Goal: Task Accomplishment & Management: Use online tool/utility

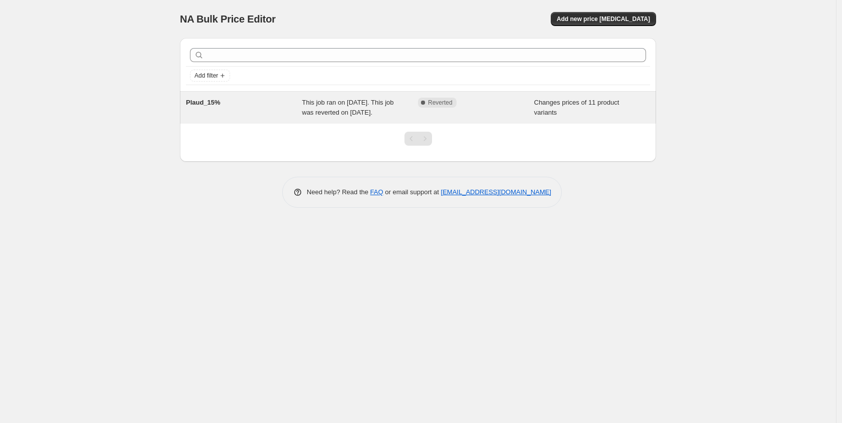
click at [508, 99] on div "Complete Reverted" at bounding box center [468, 103] width 101 height 10
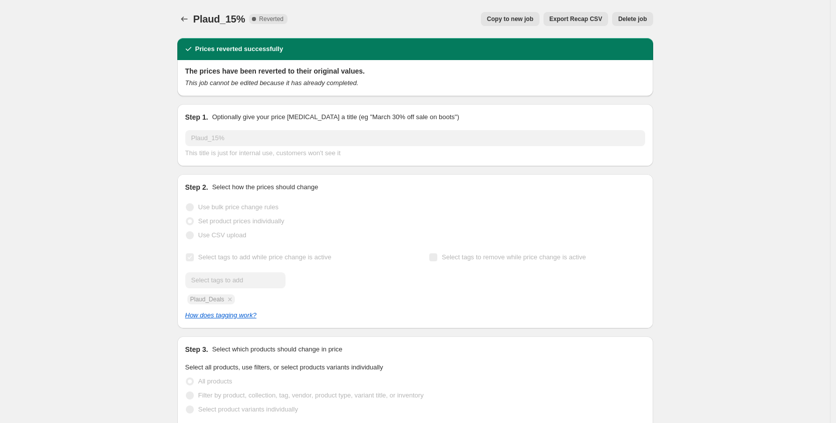
click at [508, 22] on span "Copy to new job" at bounding box center [510, 19] width 47 height 8
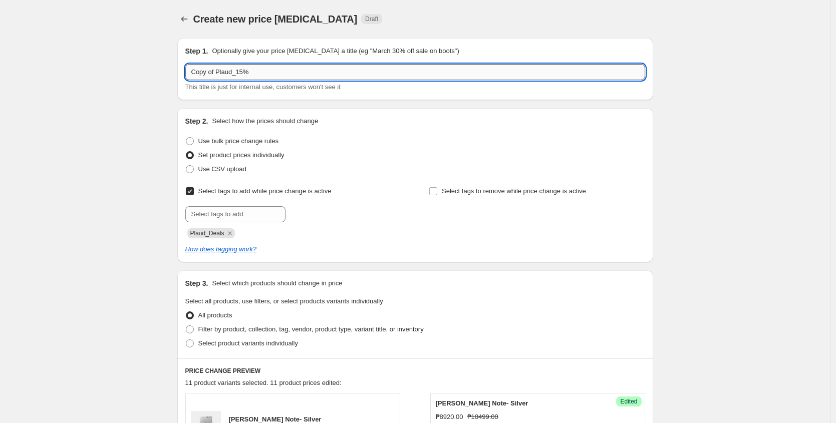
click at [258, 71] on input "Copy of Plaud_15%" at bounding box center [415, 72] width 460 height 16
click at [247, 72] on input "Copy of Plaud_15%" at bounding box center [415, 72] width 460 height 16
drag, startPoint x: 218, startPoint y: 70, endPoint x: 182, endPoint y: 66, distance: 36.3
click at [181, 69] on div "Step 1. Optionally give your price [MEDICAL_DATA] a title (eg "March 30% off sa…" at bounding box center [415, 69] width 476 height 62
type input "October Plaud_10%"
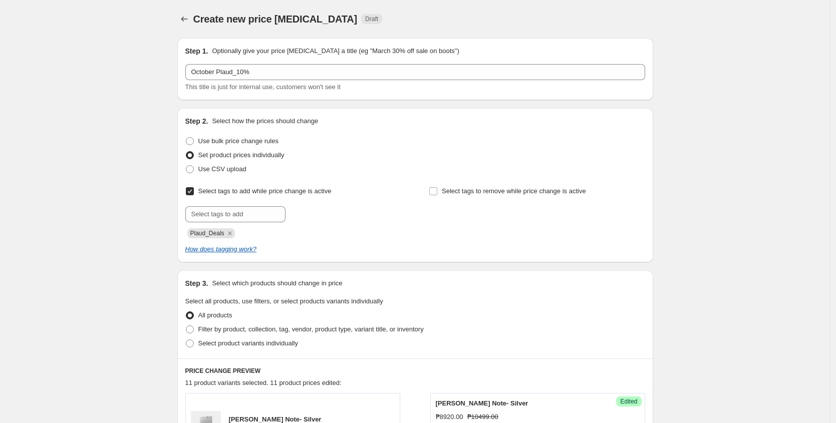
click at [213, 233] on span "Plaud_Deals" at bounding box center [207, 233] width 34 height 7
click at [224, 214] on input "text" at bounding box center [235, 214] width 100 height 16
drag, startPoint x: 212, startPoint y: 230, endPoint x: 206, endPoint y: 233, distance: 6.5
click at [212, 230] on span "Plaud_Deals" at bounding box center [207, 233] width 34 height 7
click at [211, 236] on span "Plaud_Deals" at bounding box center [207, 233] width 34 height 7
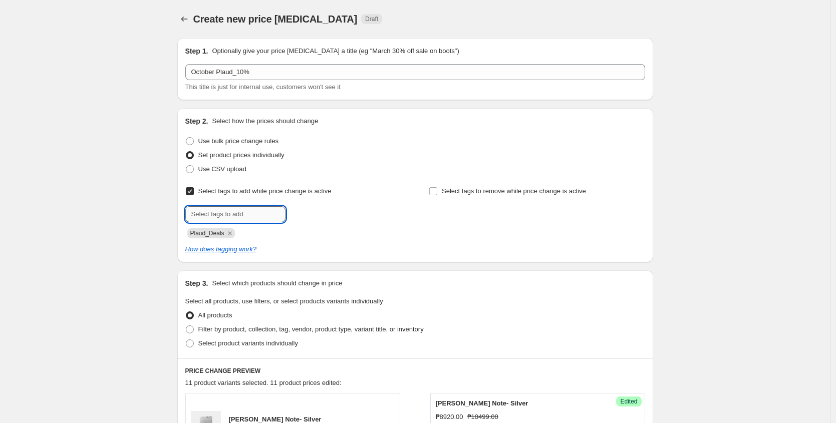
click at [225, 212] on input "text" at bounding box center [235, 214] width 100 height 16
click at [381, 218] on div at bounding box center [293, 214] width 216 height 16
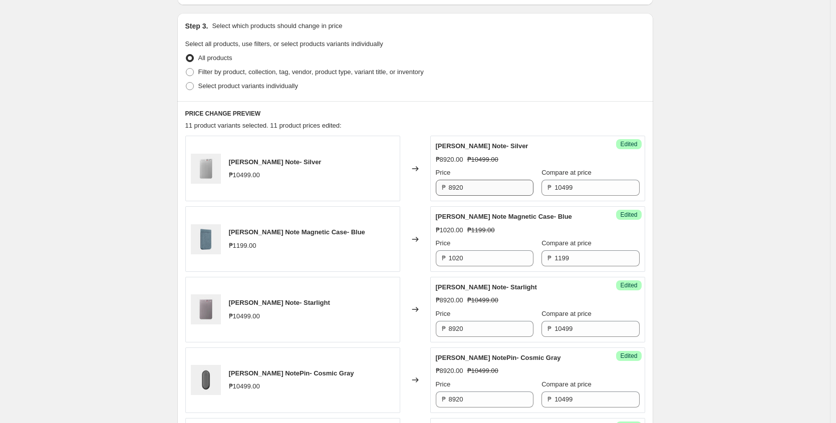
scroll to position [254, 0]
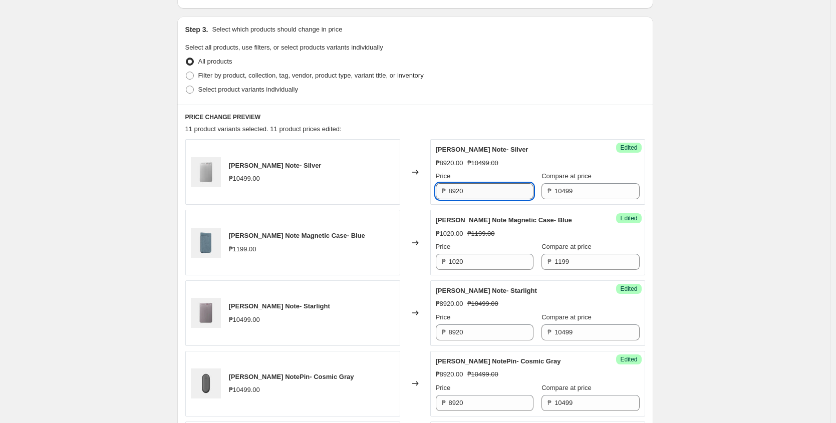
click at [488, 191] on input "8920" at bounding box center [491, 191] width 85 height 16
click at [474, 187] on input "9450" at bounding box center [491, 191] width 85 height 16
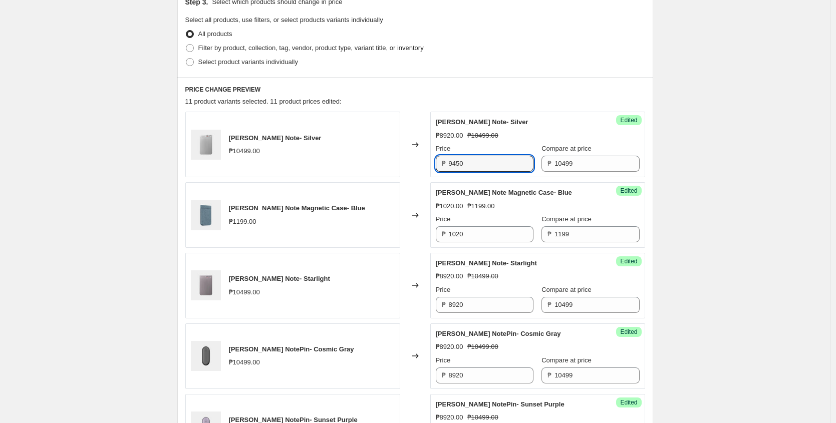
scroll to position [308, 0]
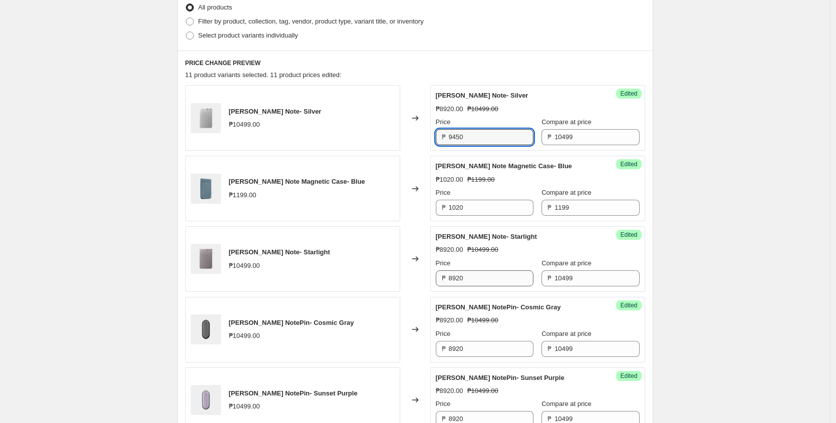
type input "9450"
click at [477, 278] on input "8920" at bounding box center [491, 279] width 85 height 16
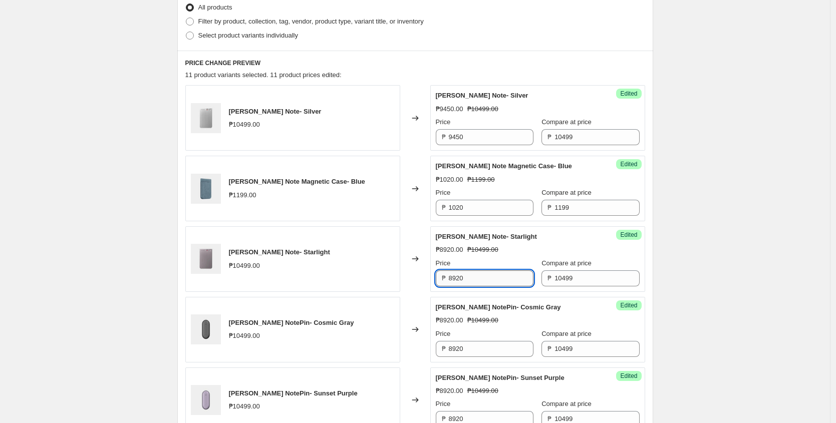
click at [477, 278] on input "8920" at bounding box center [491, 279] width 85 height 16
paste input "945"
type input "9450"
click at [484, 346] on input "8920" at bounding box center [491, 349] width 85 height 16
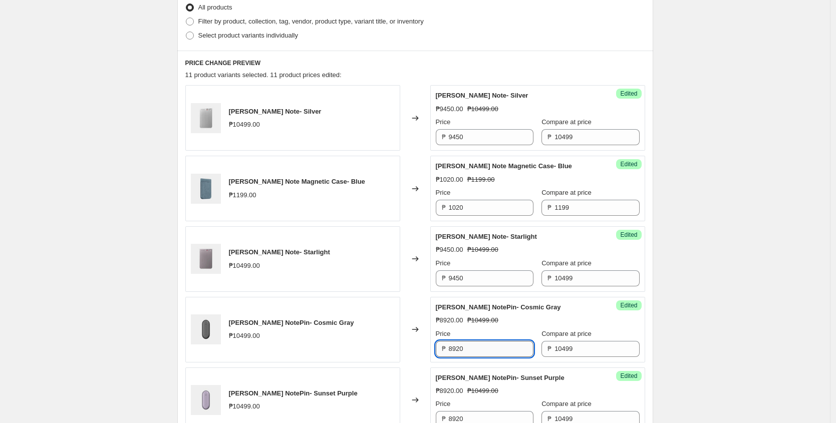
click at [484, 346] on input "8920" at bounding box center [491, 349] width 85 height 16
paste input "945"
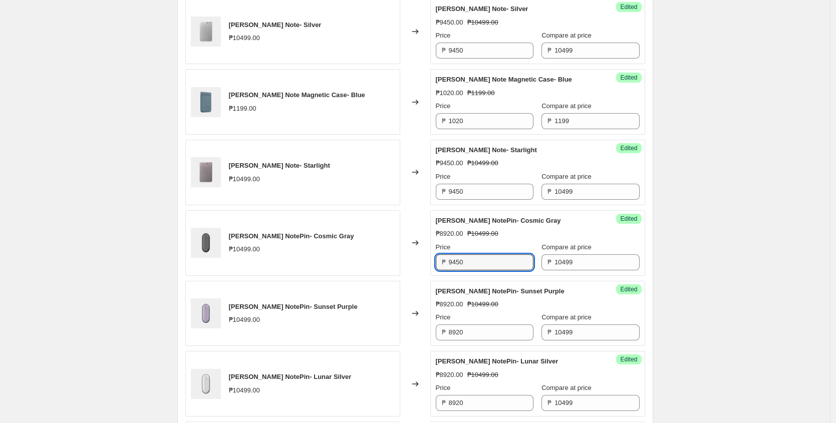
scroll to position [399, 0]
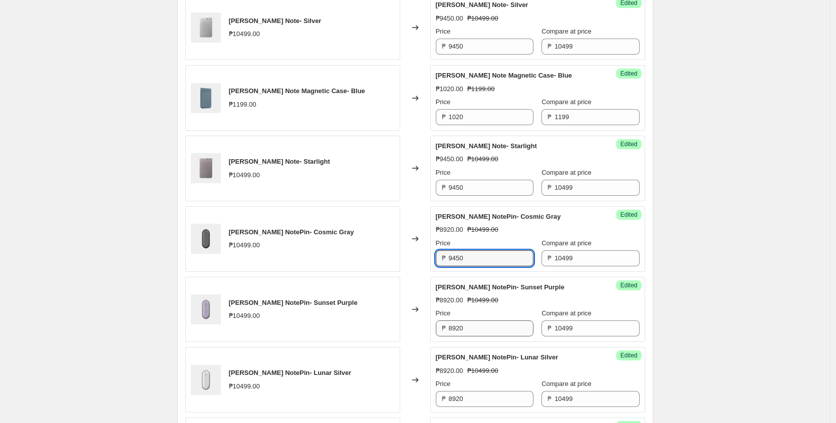
type input "9450"
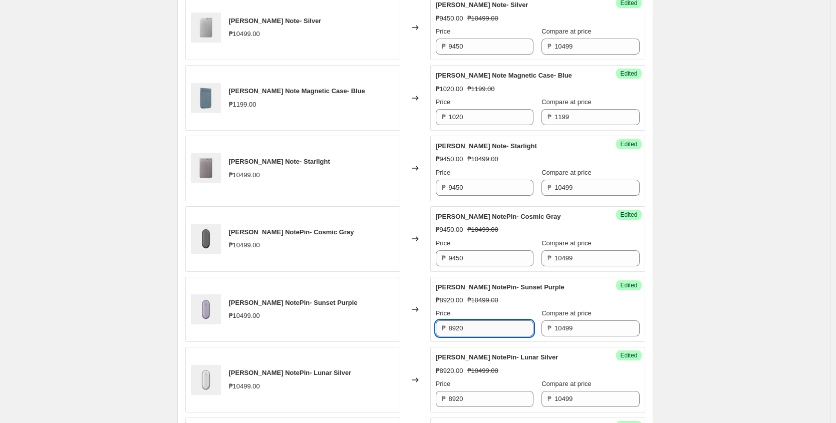
click at [482, 331] on input "8920" at bounding box center [491, 329] width 85 height 16
paste input "945"
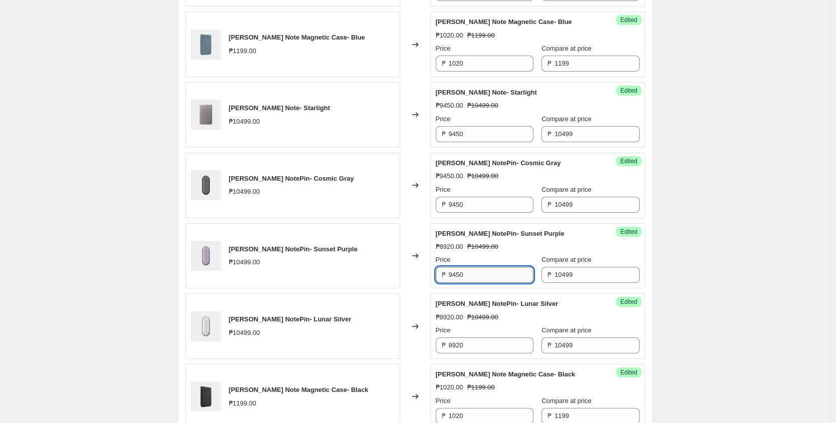
scroll to position [461, 0]
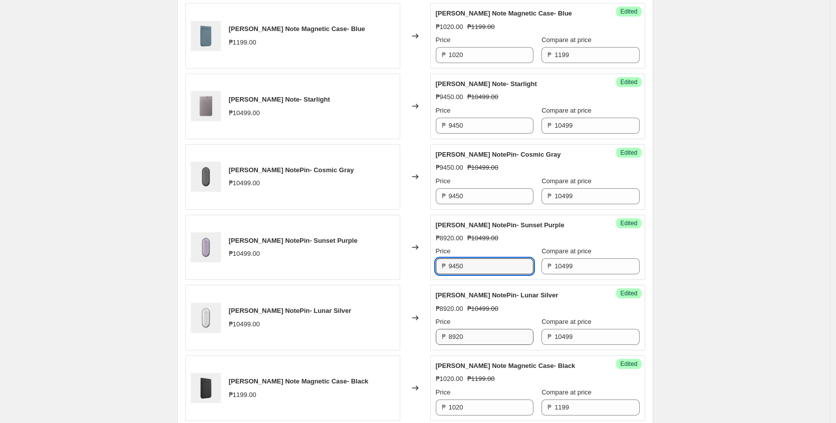
type input "9450"
click at [483, 336] on input "8920" at bounding box center [491, 337] width 85 height 16
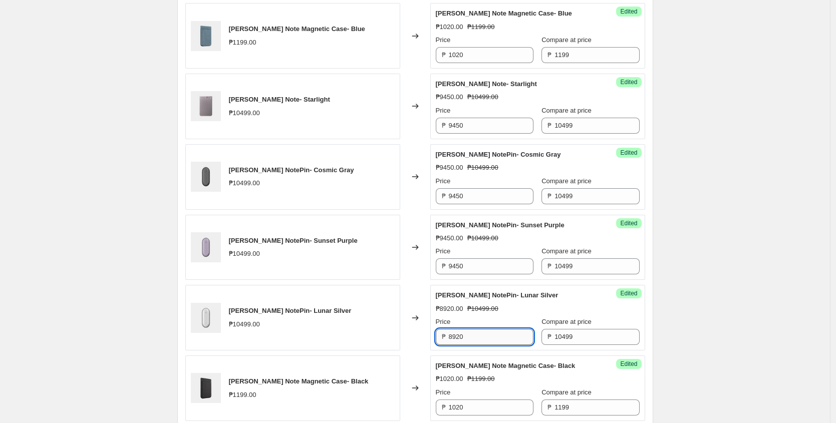
click at [483, 336] on input "8920" at bounding box center [491, 337] width 85 height 16
paste input "945"
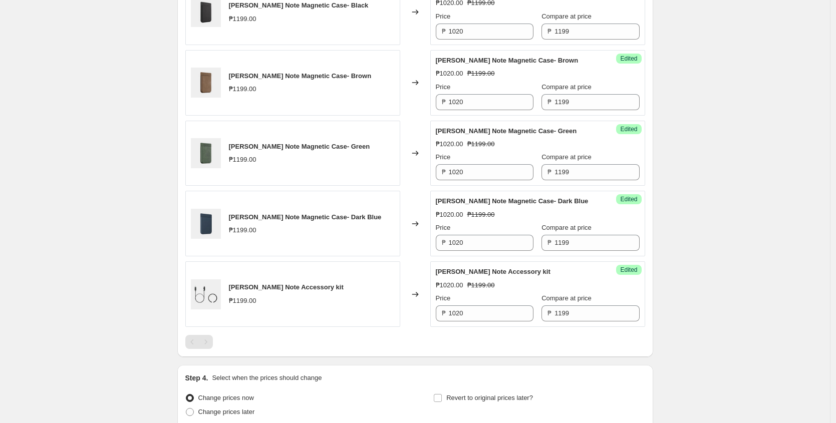
scroll to position [838, 0]
type input "9450"
click at [483, 322] on div "Success Edited [PERSON_NAME] Note Accessory kit ₱1020.00 ₱1199.00 Price ₱ 1020 …" at bounding box center [537, 294] width 215 height 66
click at [484, 315] on input "1020" at bounding box center [491, 313] width 85 height 16
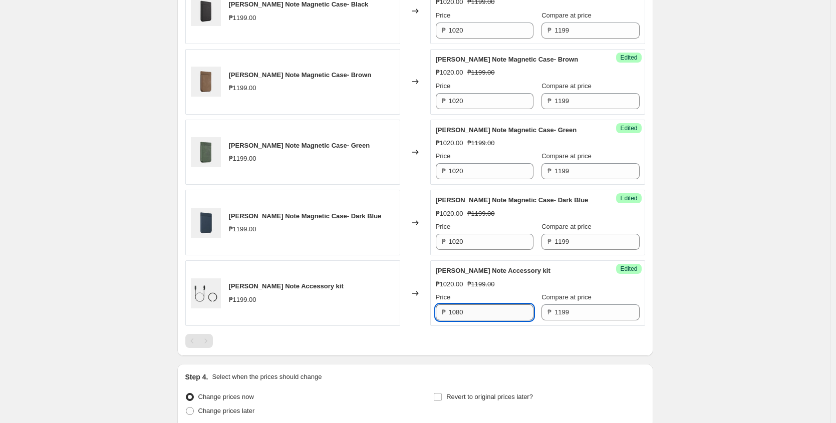
click at [477, 311] on input "1080" at bounding box center [491, 313] width 85 height 16
type input "1080"
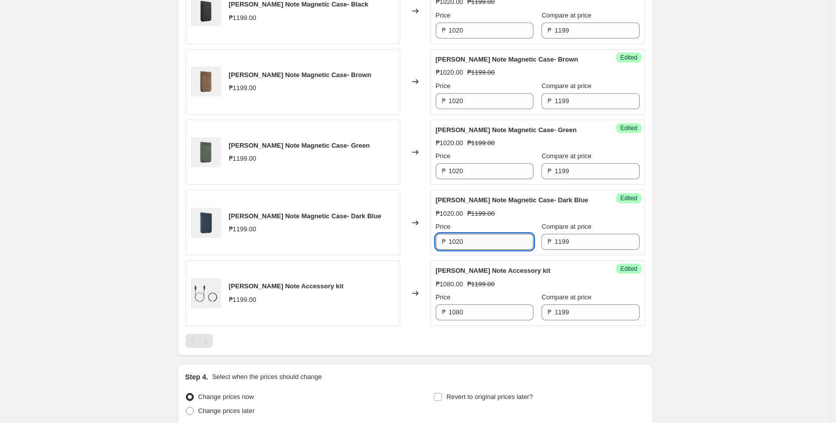
click at [478, 237] on input "1020" at bounding box center [491, 242] width 85 height 16
paste input "8"
type input "1080"
click at [476, 161] on div "Price" at bounding box center [485, 156] width 98 height 10
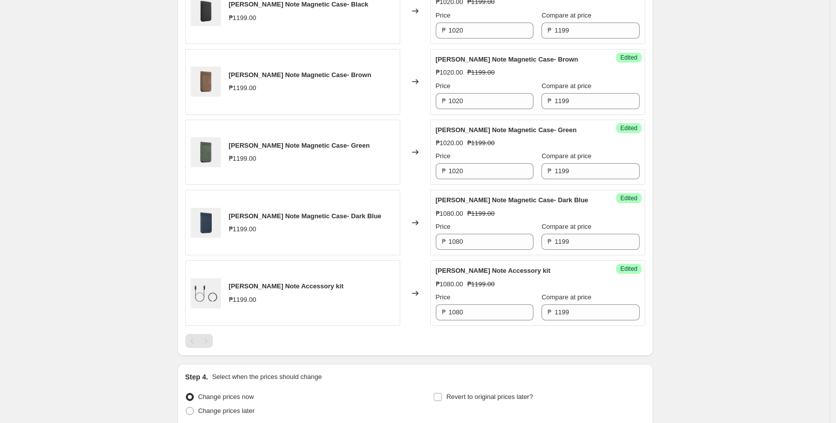
click at [476, 161] on div "Price" at bounding box center [485, 156] width 98 height 10
click at [473, 165] on input "1020" at bounding box center [491, 171] width 85 height 16
paste input "8"
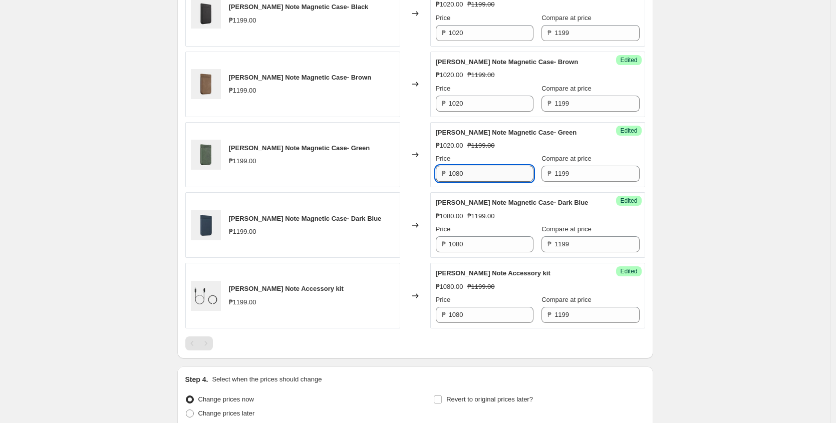
scroll to position [828, 0]
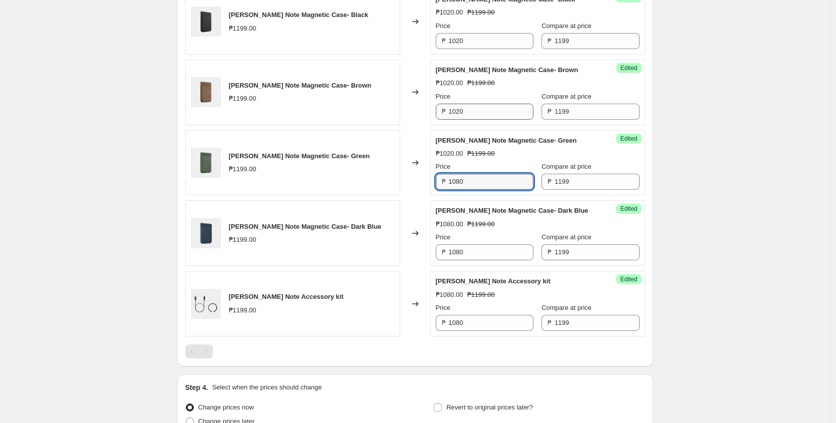
type input "1080"
click at [484, 111] on input "1020" at bounding box center [491, 112] width 85 height 16
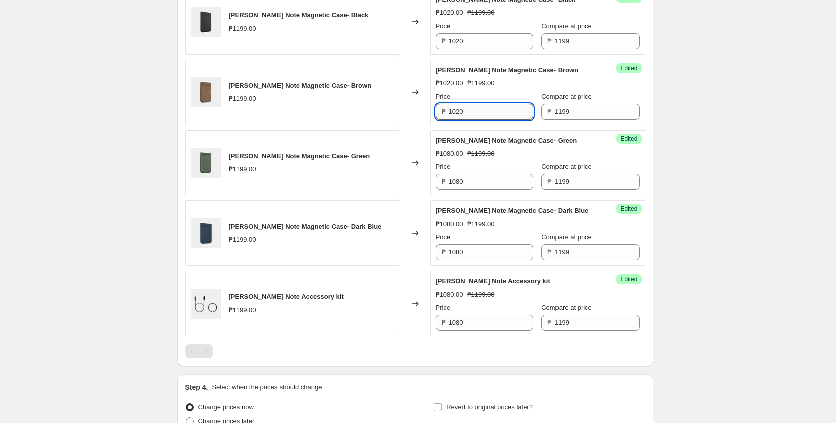
click at [484, 111] on input "1020" at bounding box center [491, 112] width 85 height 16
paste input "8"
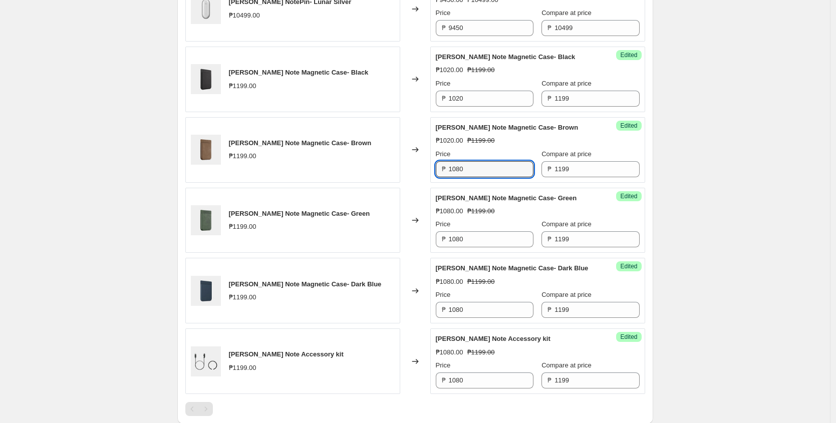
scroll to position [766, 0]
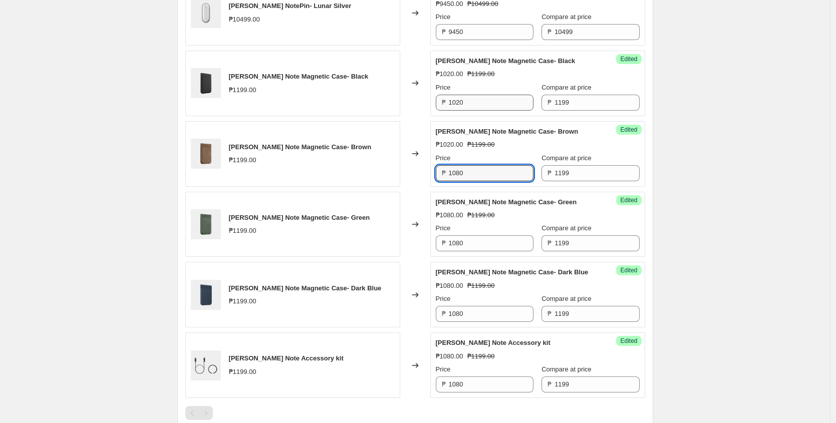
type input "1080"
click at [480, 101] on input "1020" at bounding box center [491, 103] width 85 height 16
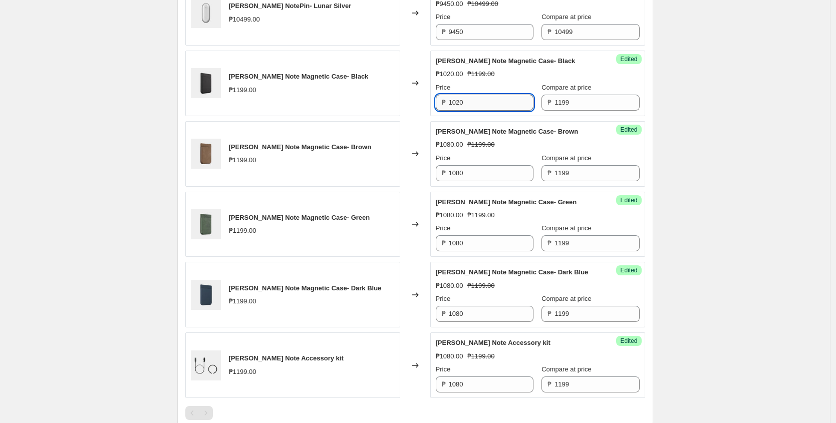
click at [480, 101] on input "1020" at bounding box center [491, 103] width 85 height 16
paste input "8"
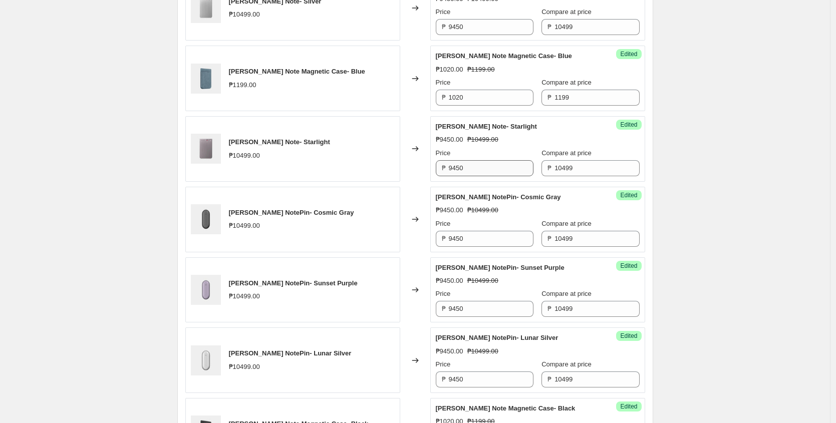
scroll to position [417, 0]
type input "1080"
click at [476, 104] on input "1020" at bounding box center [491, 99] width 85 height 16
paste input "8"
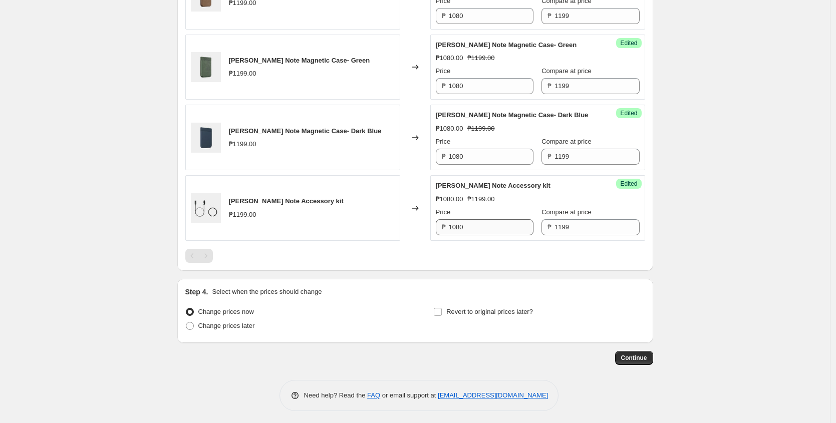
scroll to position [926, 0]
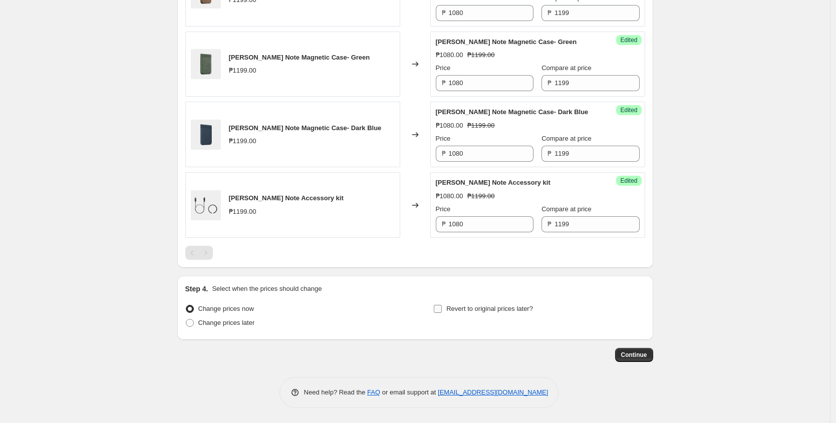
type input "1080"
click at [442, 310] on span at bounding box center [437, 309] width 9 height 9
click at [442, 310] on input "Revert to original prices later?" at bounding box center [438, 309] width 8 height 8
checkbox input "true"
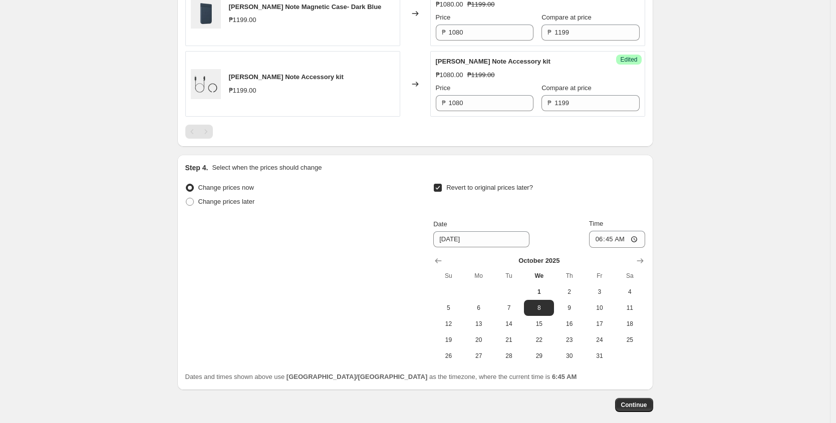
scroll to position [1060, 0]
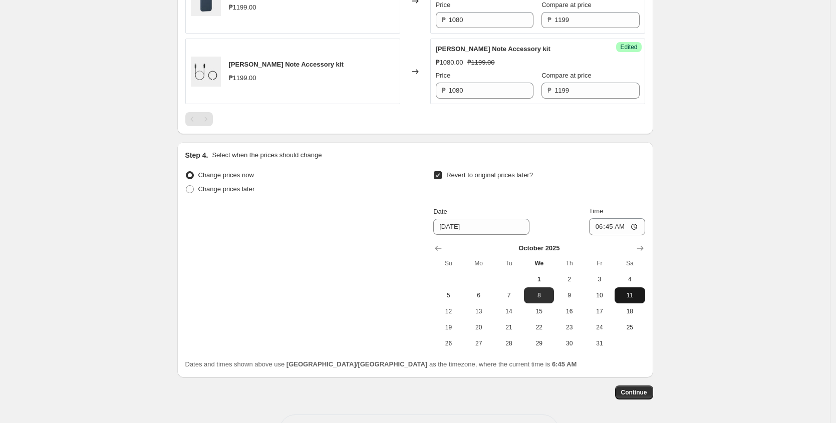
click at [633, 297] on span "11" at bounding box center [630, 296] width 22 height 8
type input "[DATE]"
click at [602, 225] on input "06:45" at bounding box center [617, 226] width 56 height 17
type input "23:59"
click at [627, 390] on span "Continue" at bounding box center [634, 393] width 26 height 8
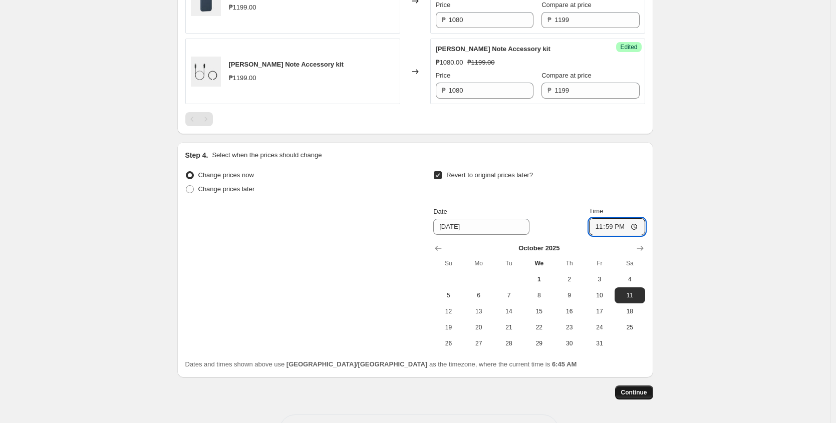
scroll to position [0, 0]
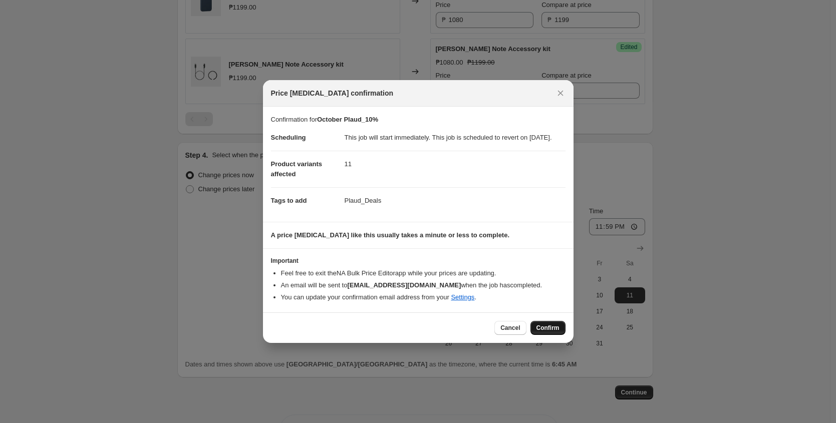
click at [546, 332] on span "Confirm" at bounding box center [548, 328] width 23 height 8
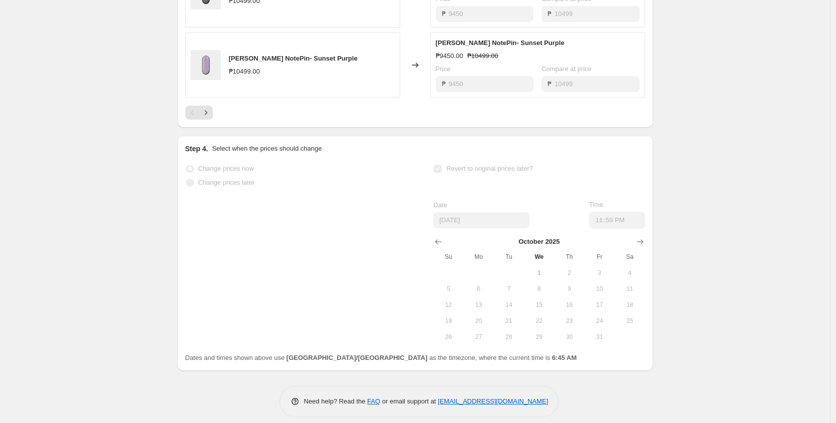
scroll to position [520, 0]
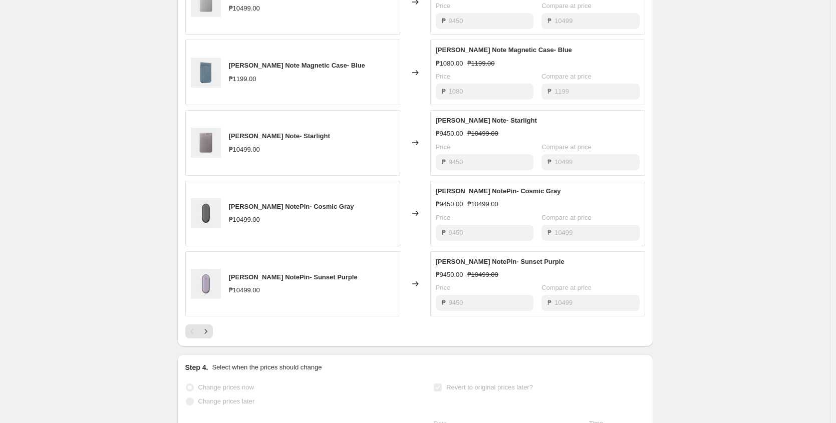
click at [209, 347] on div "PRICE CHANGE RECAP 11 product variants were affected by this price change: [PER…" at bounding box center [415, 140] width 476 height 412
click at [209, 337] on icon "Next" at bounding box center [206, 332] width 10 height 10
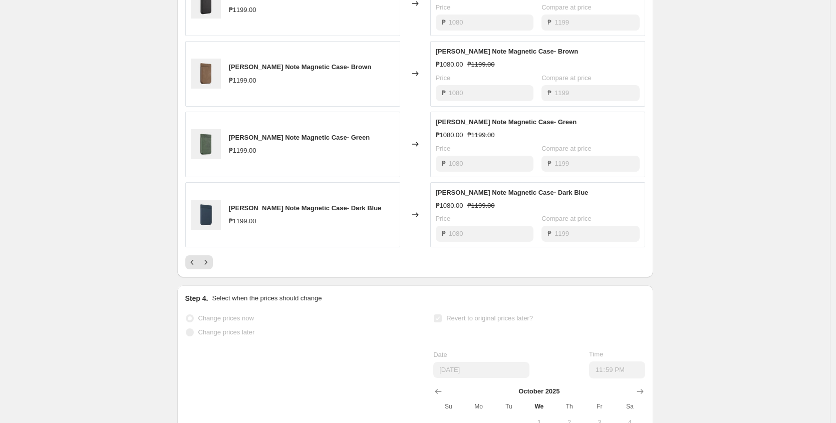
scroll to position [758, 0]
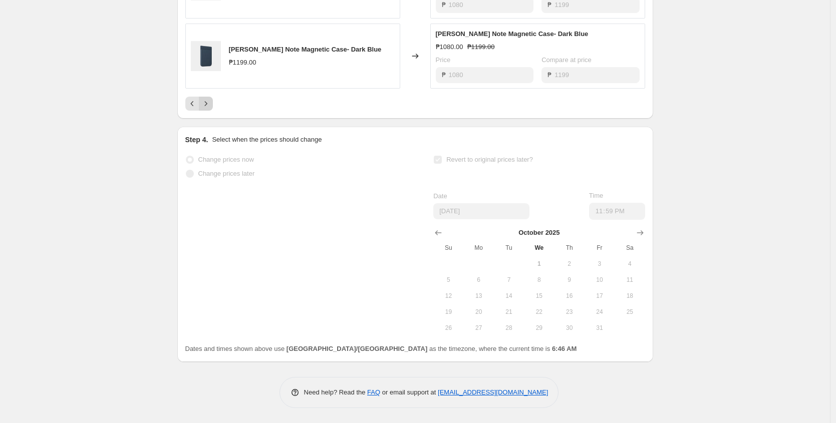
click at [209, 108] on icon "Next" at bounding box center [206, 104] width 10 height 10
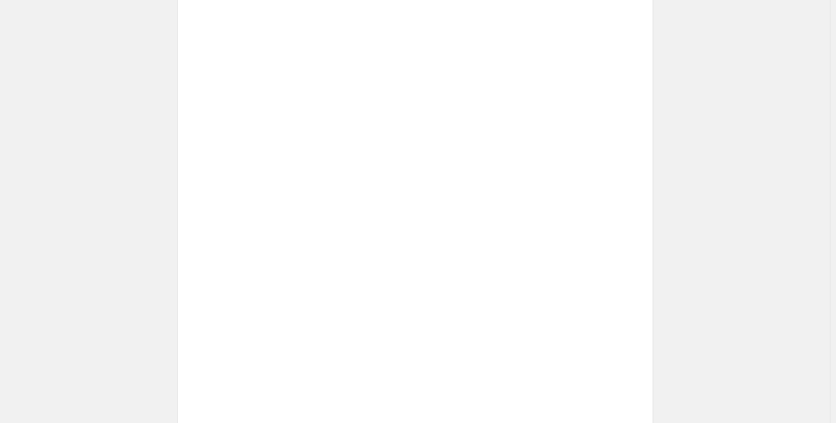
scroll to position [476, 0]
